Goal: Task Accomplishment & Management: Use online tool/utility

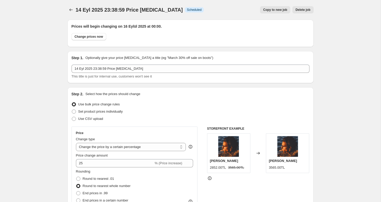
select select "percentage"
select select "remove"
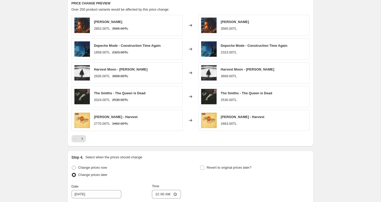
scroll to position [435, 0]
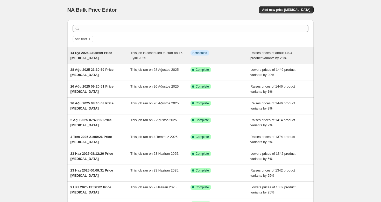
click at [100, 54] on span "14 Eyl 2025 23:38:59 Price [MEDICAL_DATA]" at bounding box center [91, 55] width 42 height 9
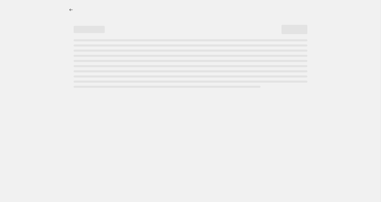
select select "percentage"
select select "remove"
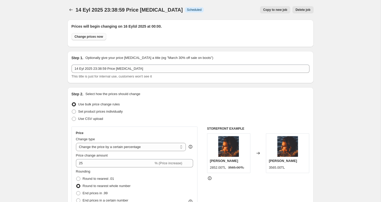
click at [88, 36] on span "Change prices now" at bounding box center [89, 37] width 28 height 4
radio input "true"
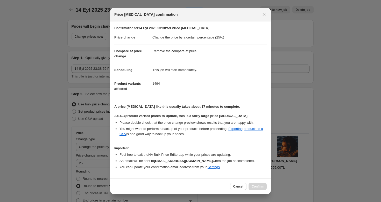
scroll to position [12, 0]
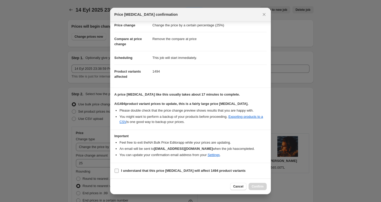
click at [118, 170] on input "I understand that this price [MEDICAL_DATA] will affect 1494 product variants" at bounding box center [116, 171] width 4 height 4
checkbox input "true"
click at [257, 185] on span "Confirm" at bounding box center [257, 187] width 12 height 4
